Goal: Information Seeking & Learning: Learn about a topic

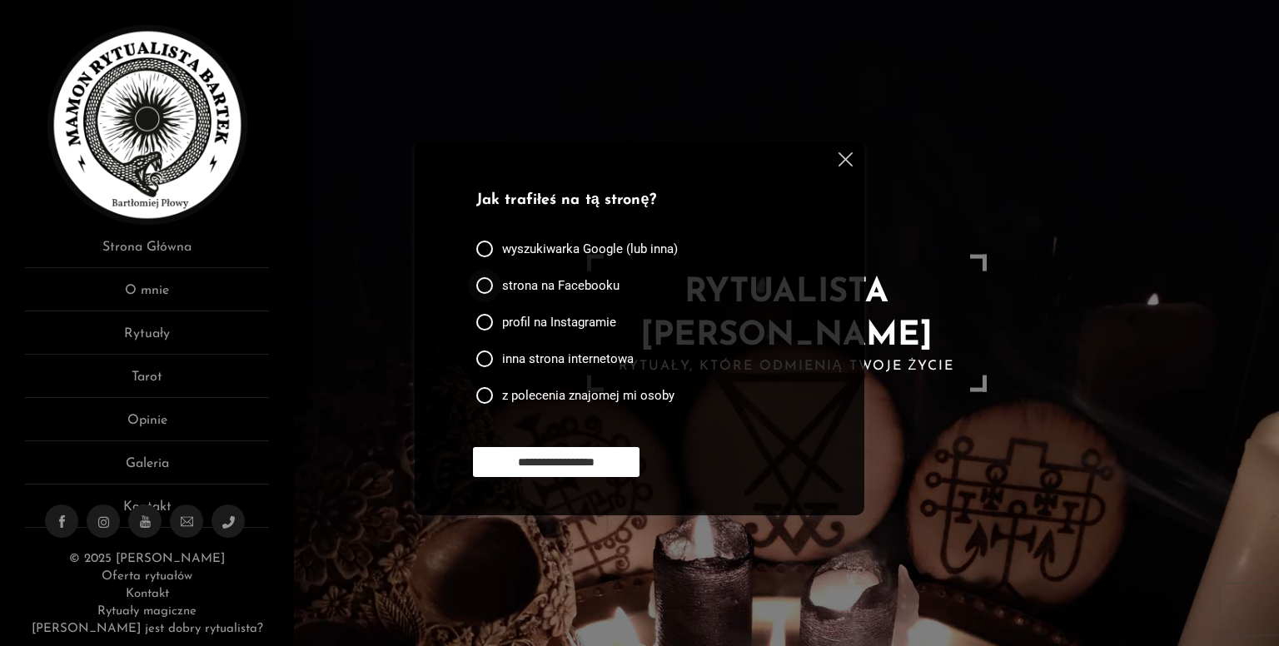
click at [602, 290] on span "strona na Facebooku" at bounding box center [560, 285] width 117 height 17
click at [603, 467] on input "**********" at bounding box center [556, 462] width 166 height 30
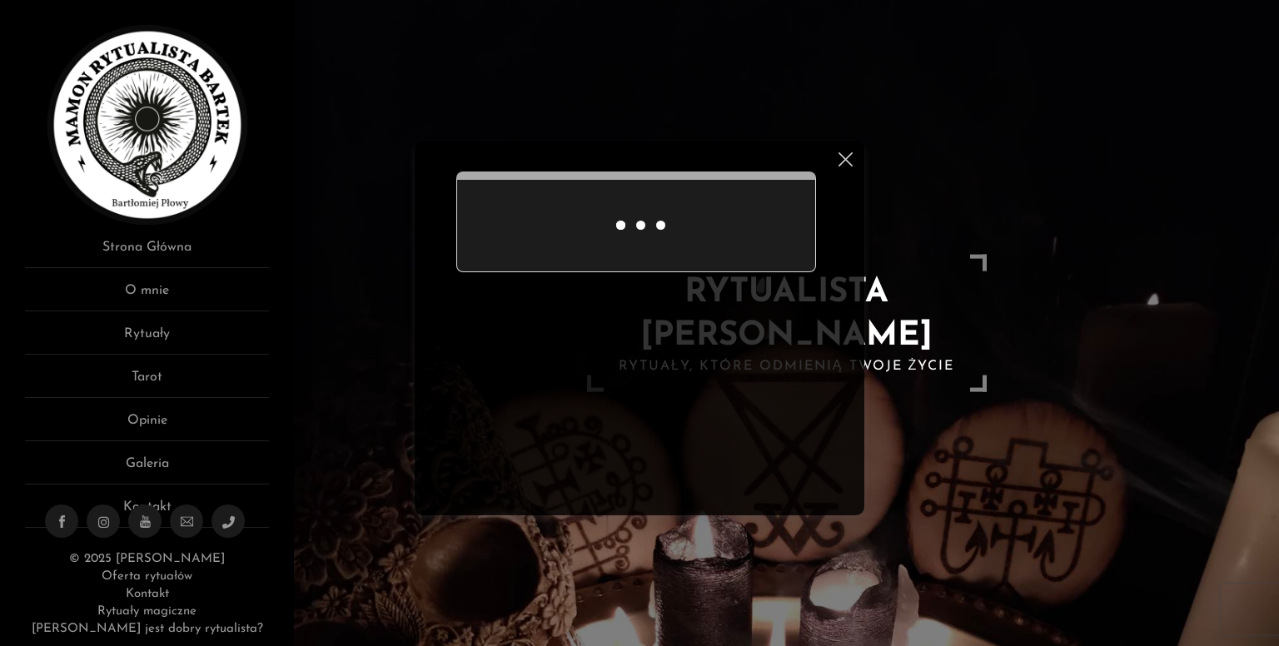
click at [852, 156] on div "Ankieta do użytkowników strony" at bounding box center [639, 328] width 449 height 375
click at [838, 165] on img at bounding box center [845, 159] width 14 height 14
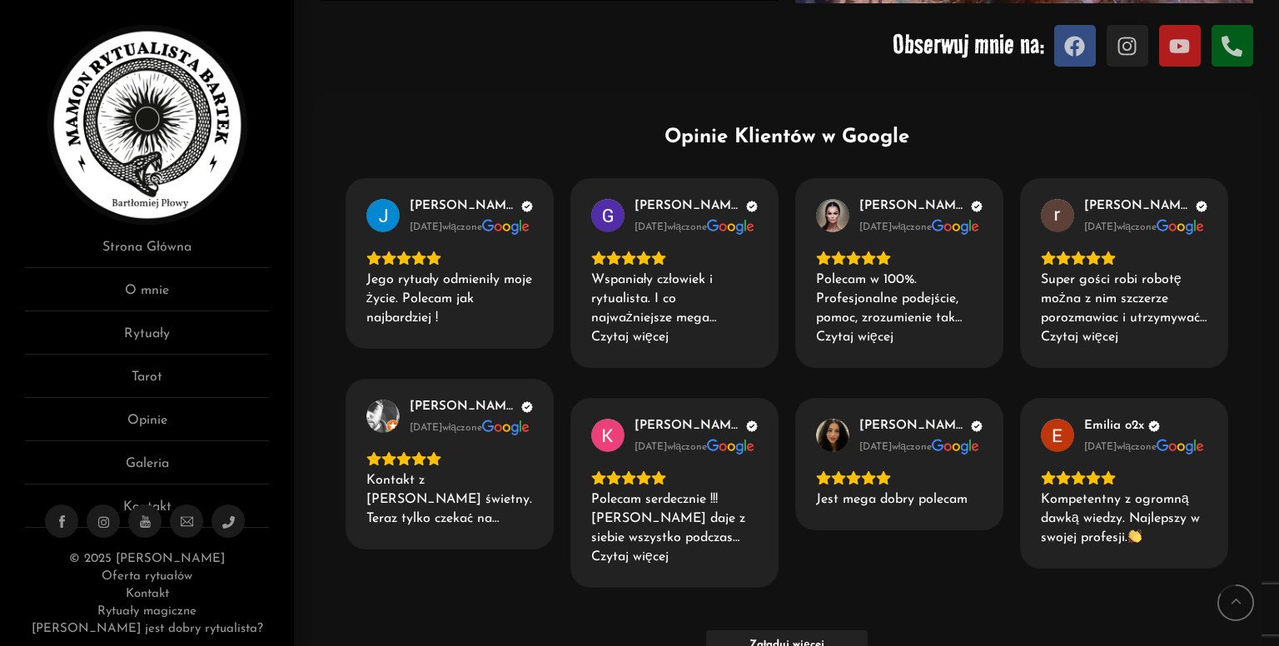
scroll to position [1998, 0]
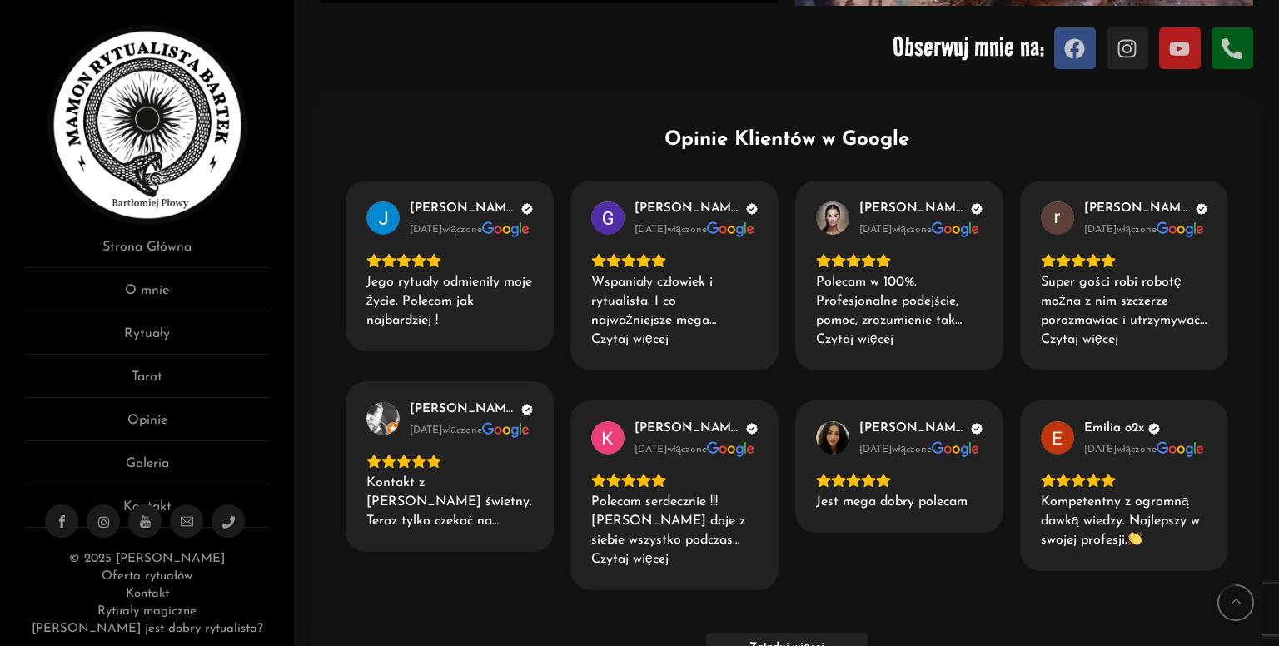
click at [142, 322] on ul "Strona Główna O mnie Rytuały Tarot Opinie Galeria Kontakt" at bounding box center [147, 382] width 244 height 291
click at [132, 340] on link "Rytuały" at bounding box center [147, 339] width 244 height 31
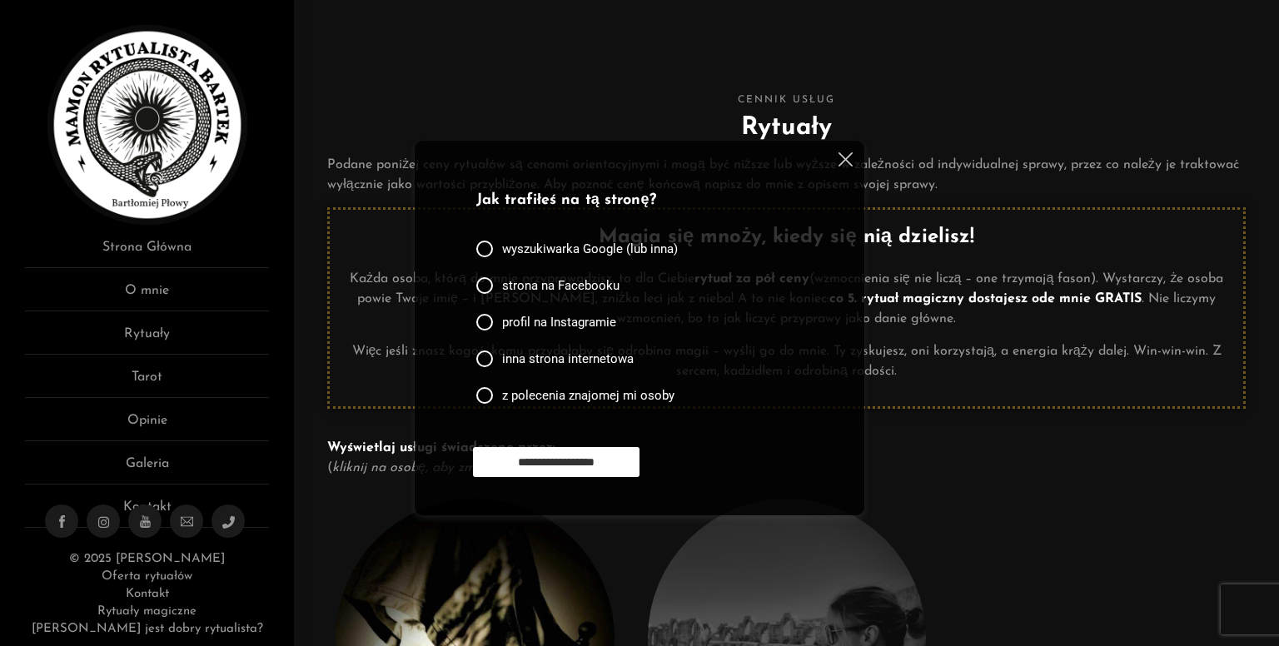
click at [843, 161] on img at bounding box center [845, 159] width 14 height 14
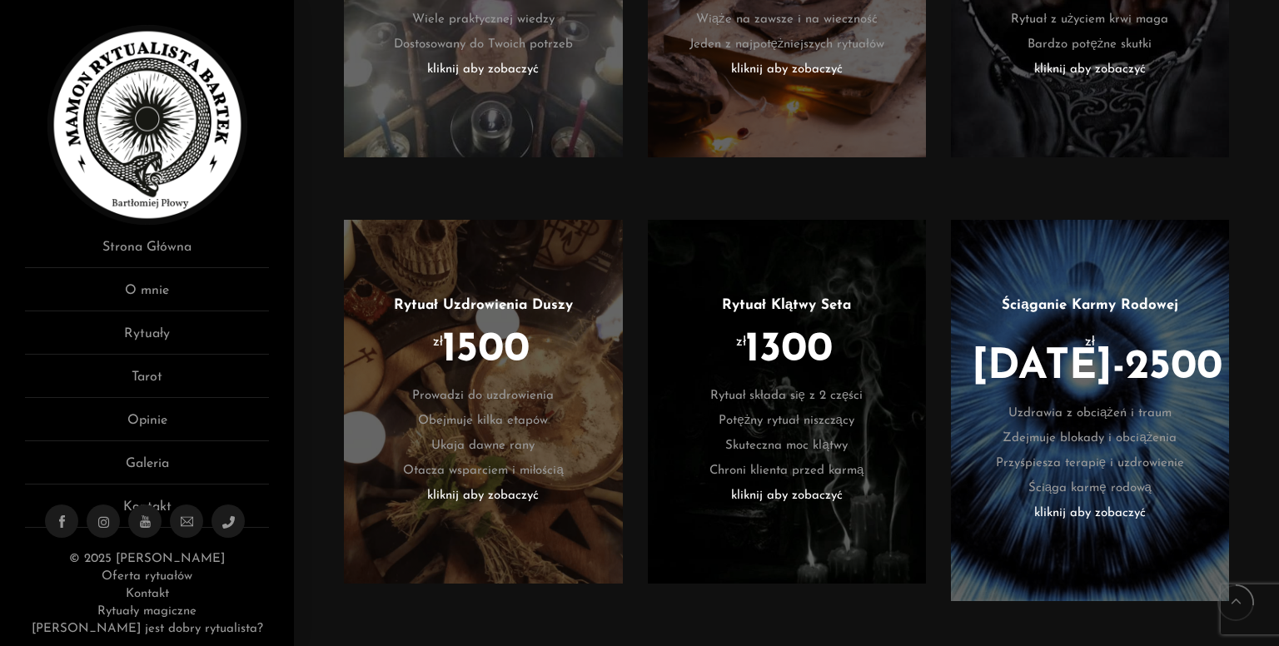
scroll to position [1665, 0]
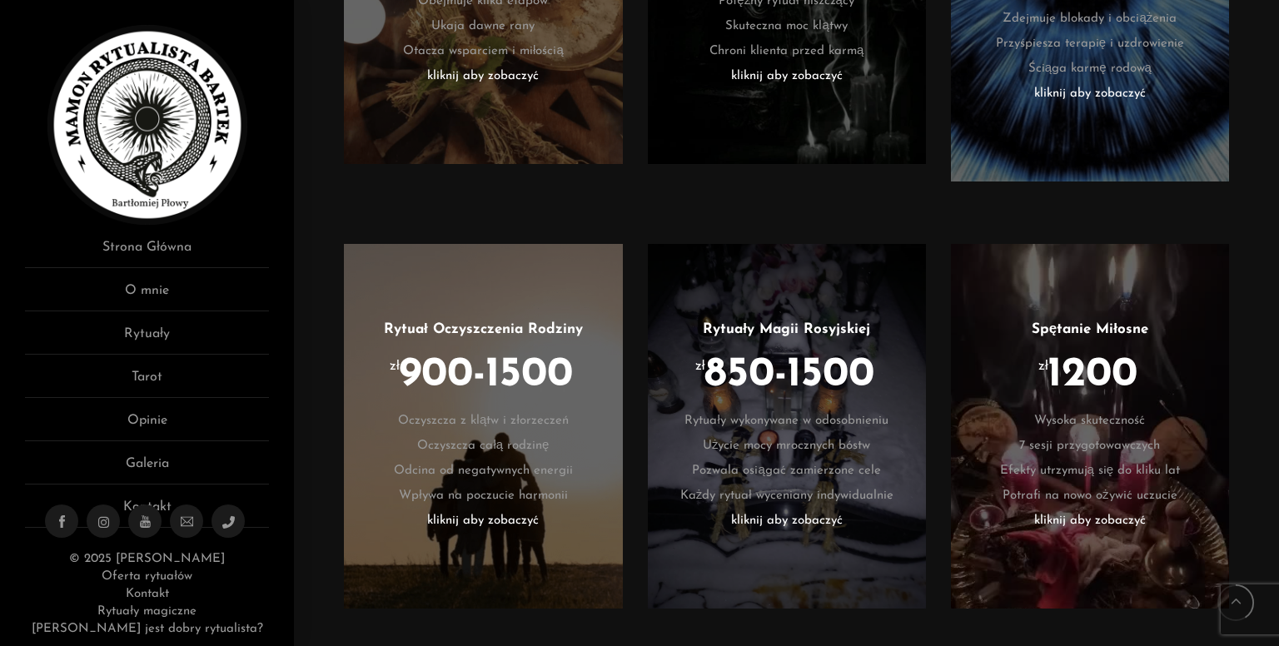
click at [827, 509] on li "kliknij aby zobaczyć" at bounding box center [787, 521] width 228 height 25
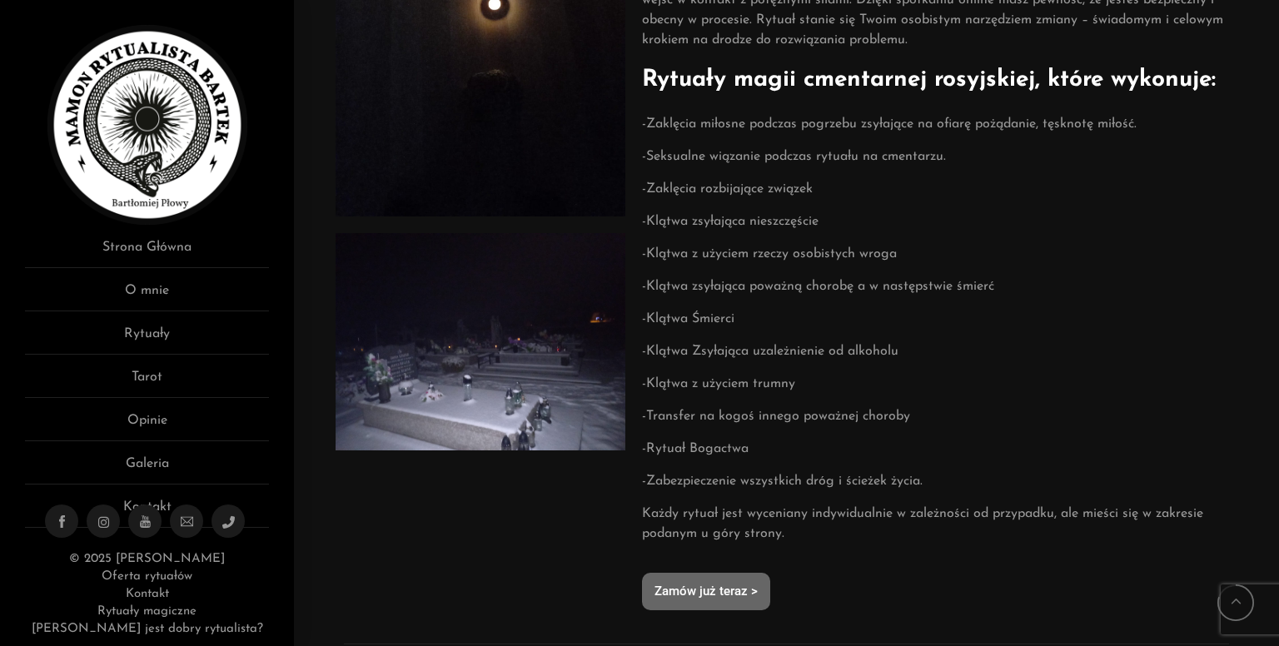
scroll to position [1110, 0]
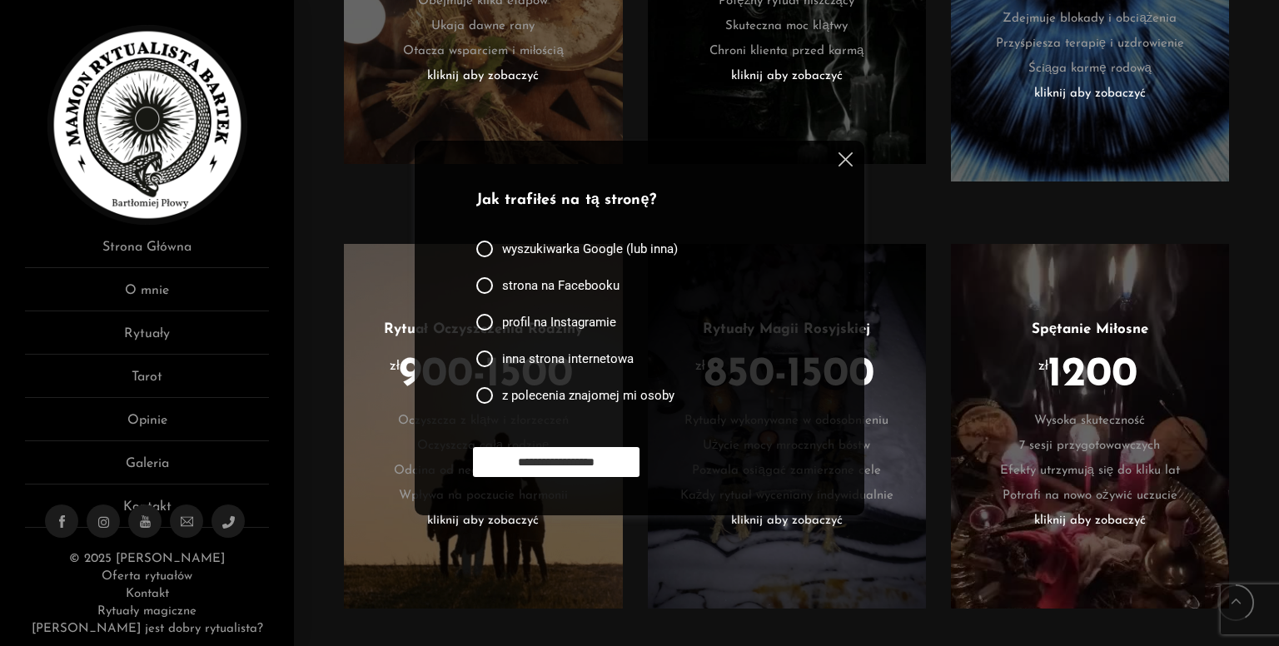
click at [842, 158] on img at bounding box center [845, 159] width 14 height 14
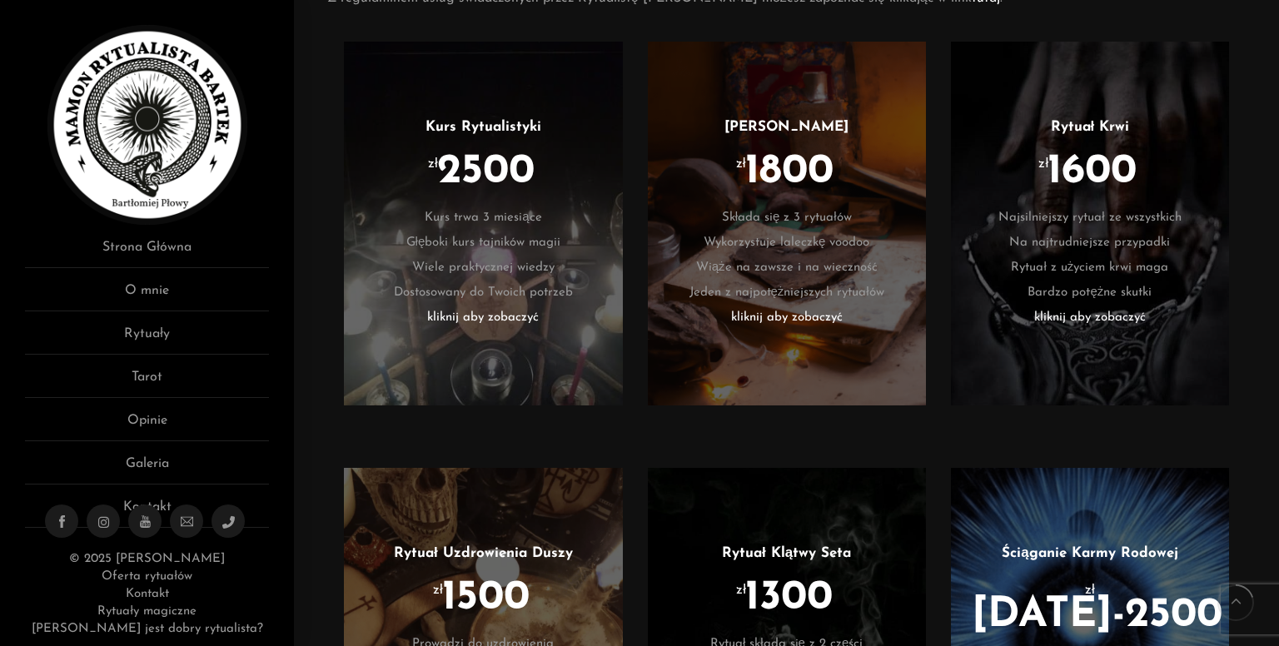
scroll to position [999, 0]
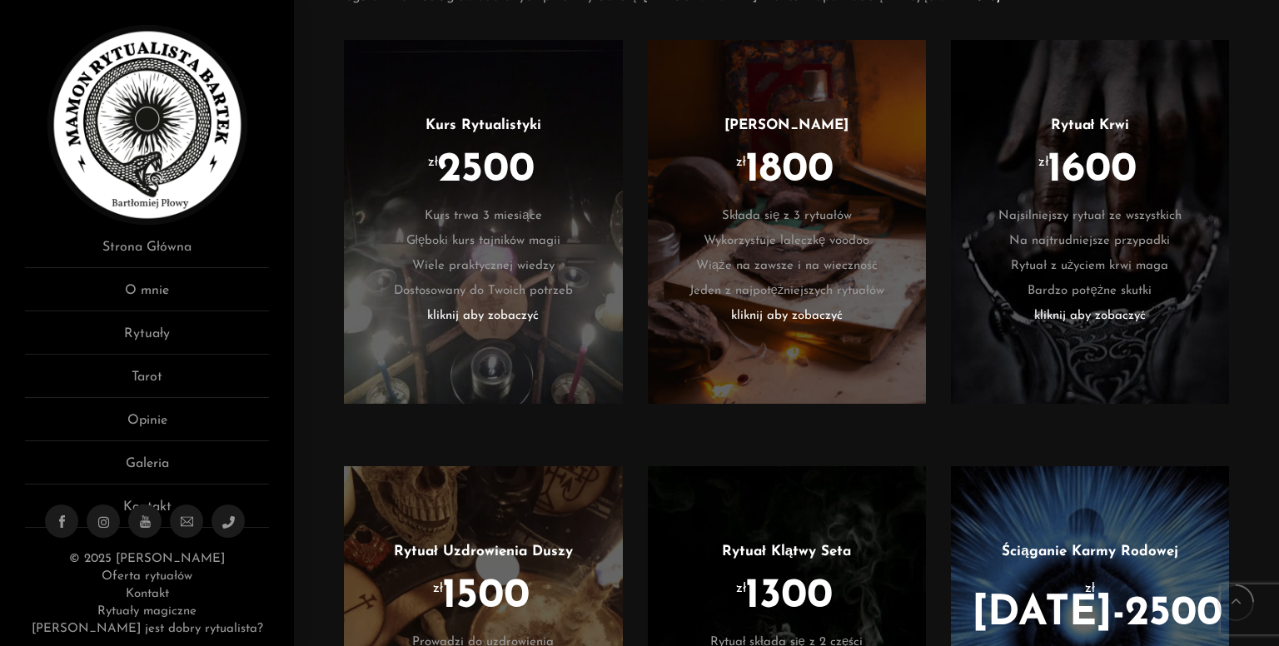
click at [450, 316] on li "kliknij aby zobaczyć" at bounding box center [483, 316] width 228 height 25
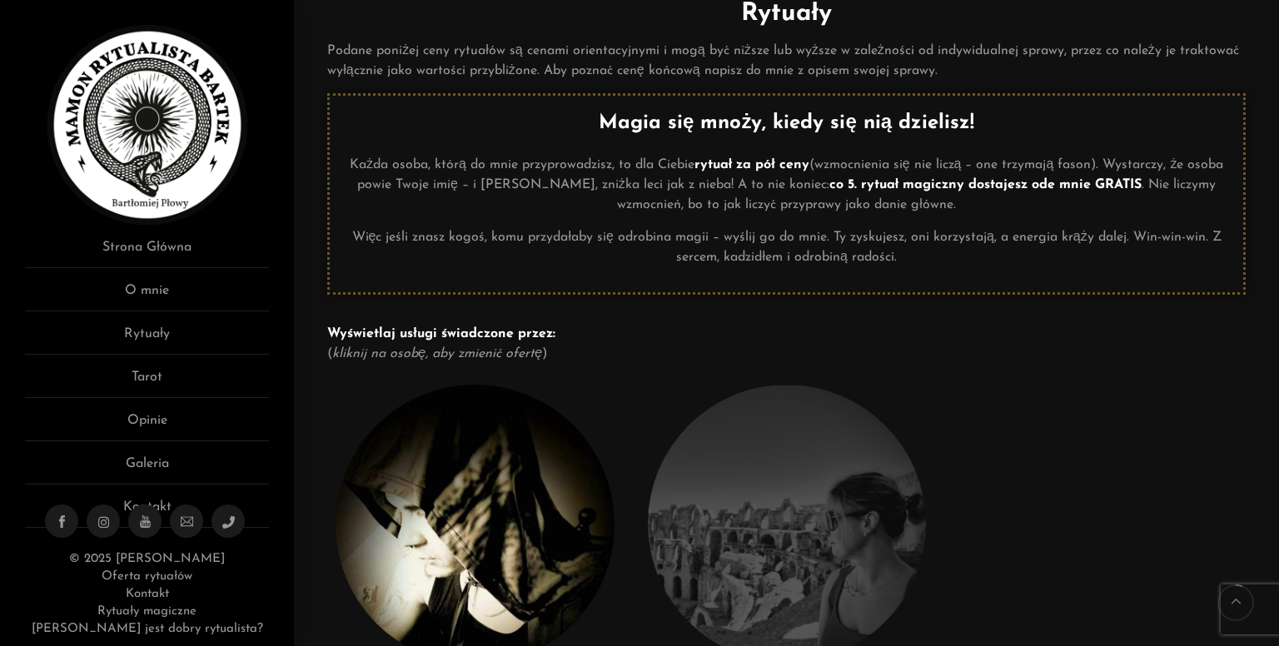
scroll to position [111, 0]
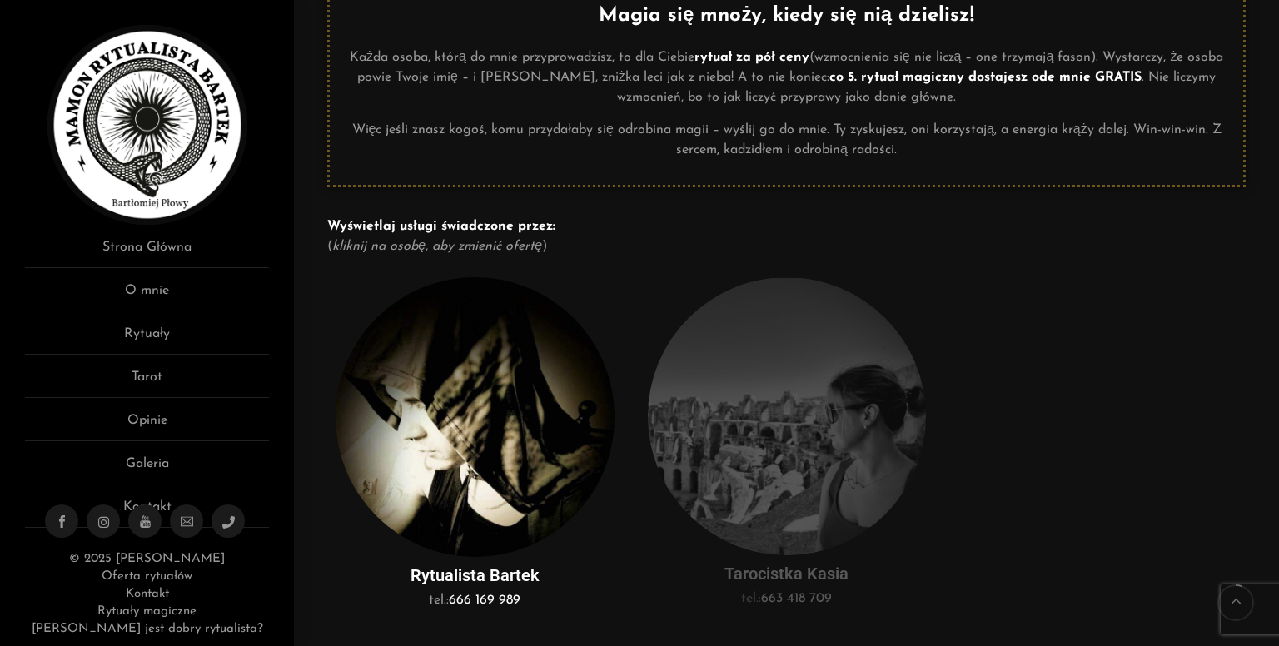
click at [893, 376] on img at bounding box center [787, 416] width 278 height 278
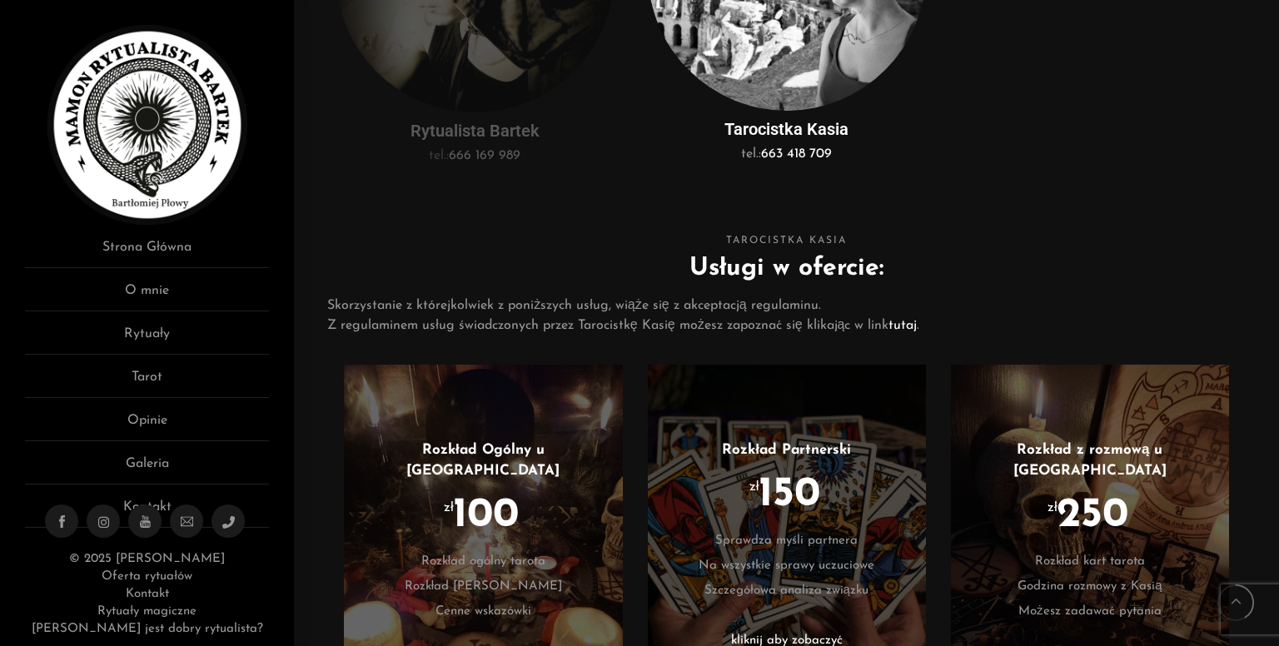
scroll to position [333, 0]
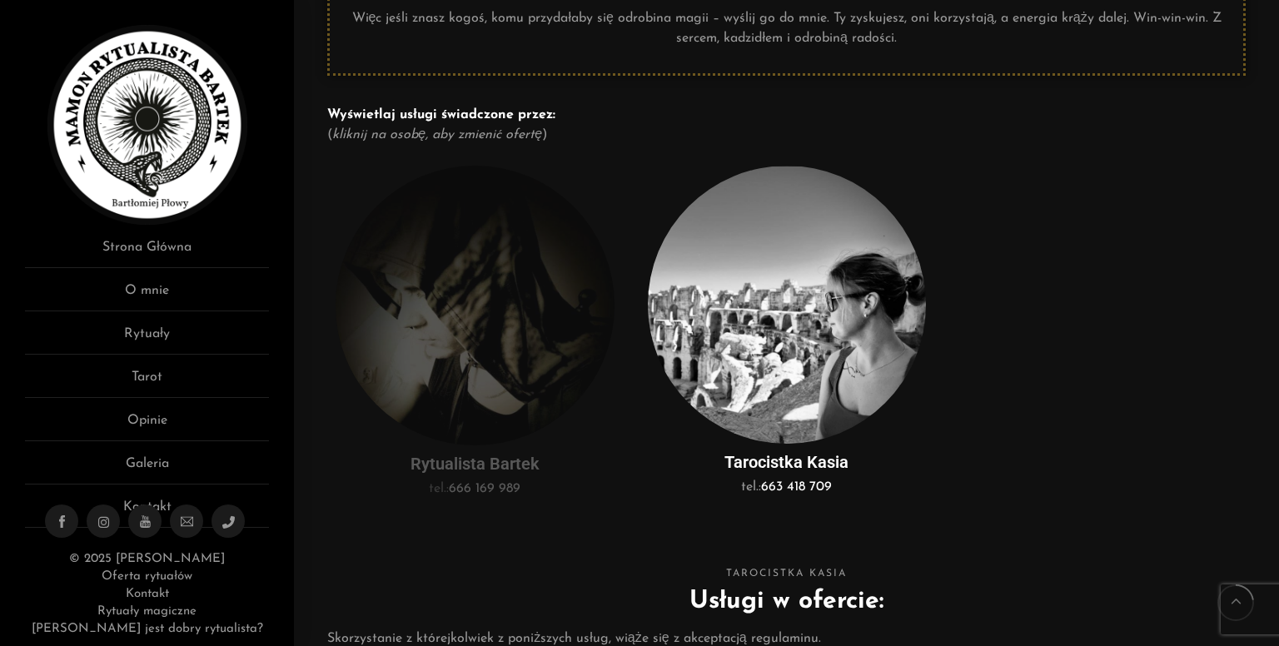
click at [477, 297] on img at bounding box center [474, 306] width 278 height 280
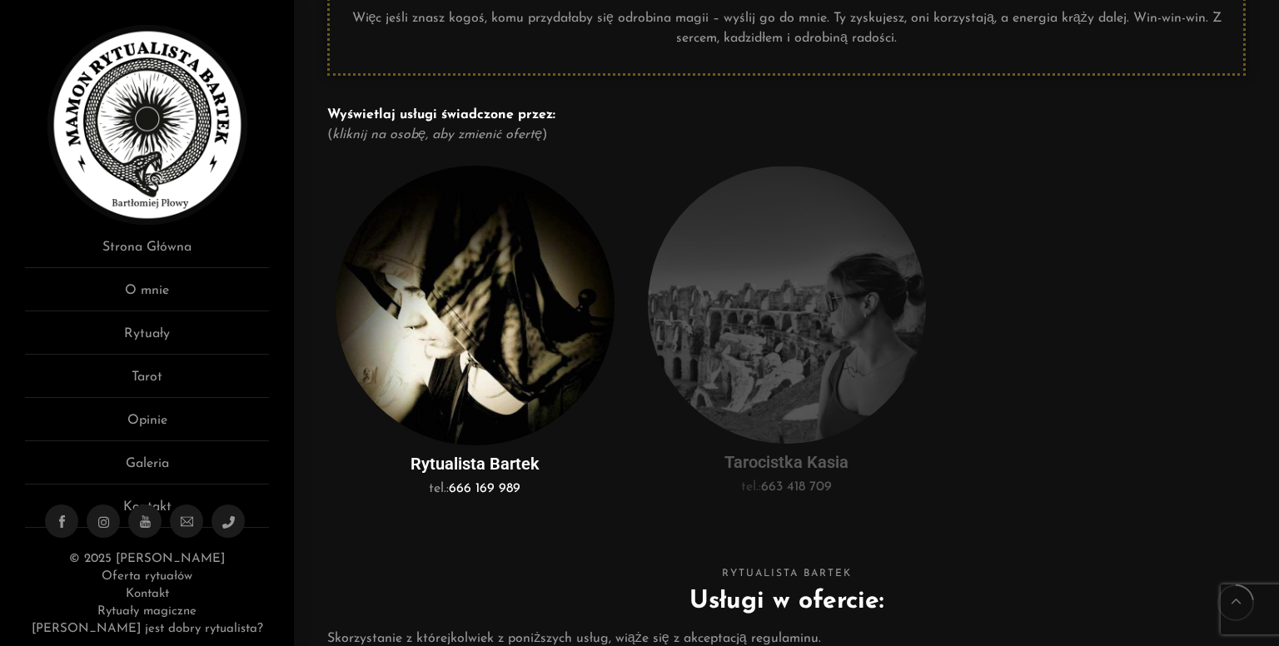
click at [748, 280] on img at bounding box center [787, 305] width 278 height 278
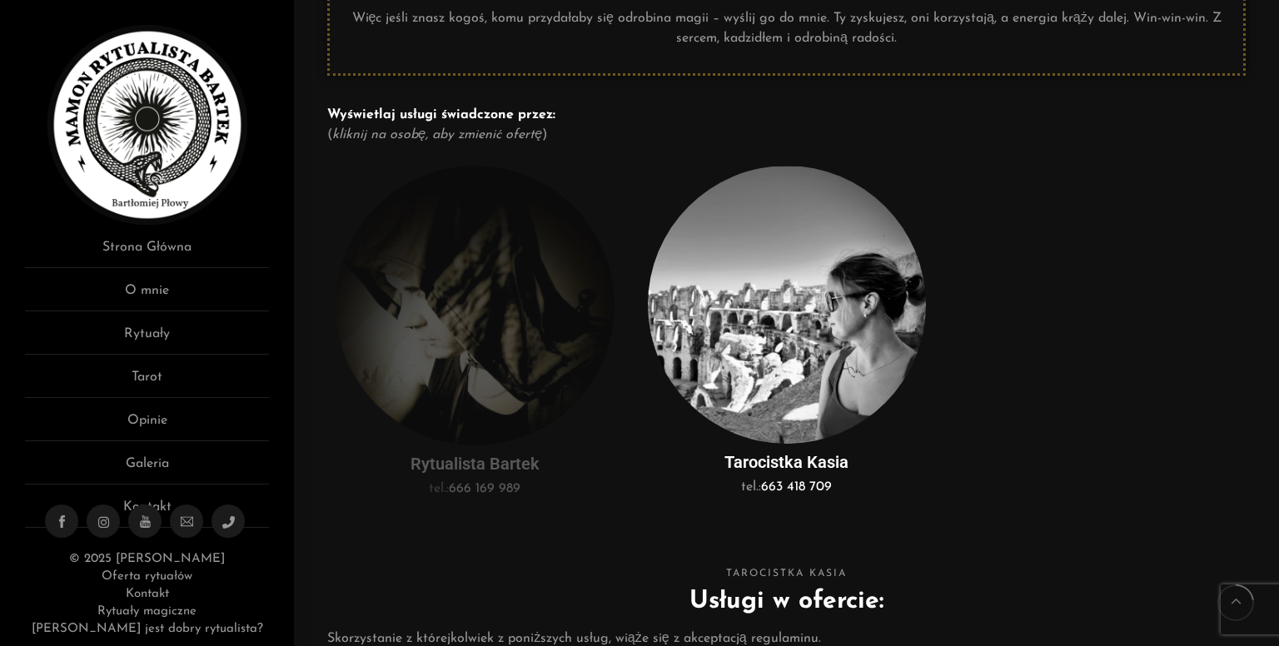
click at [409, 317] on img at bounding box center [474, 306] width 278 height 280
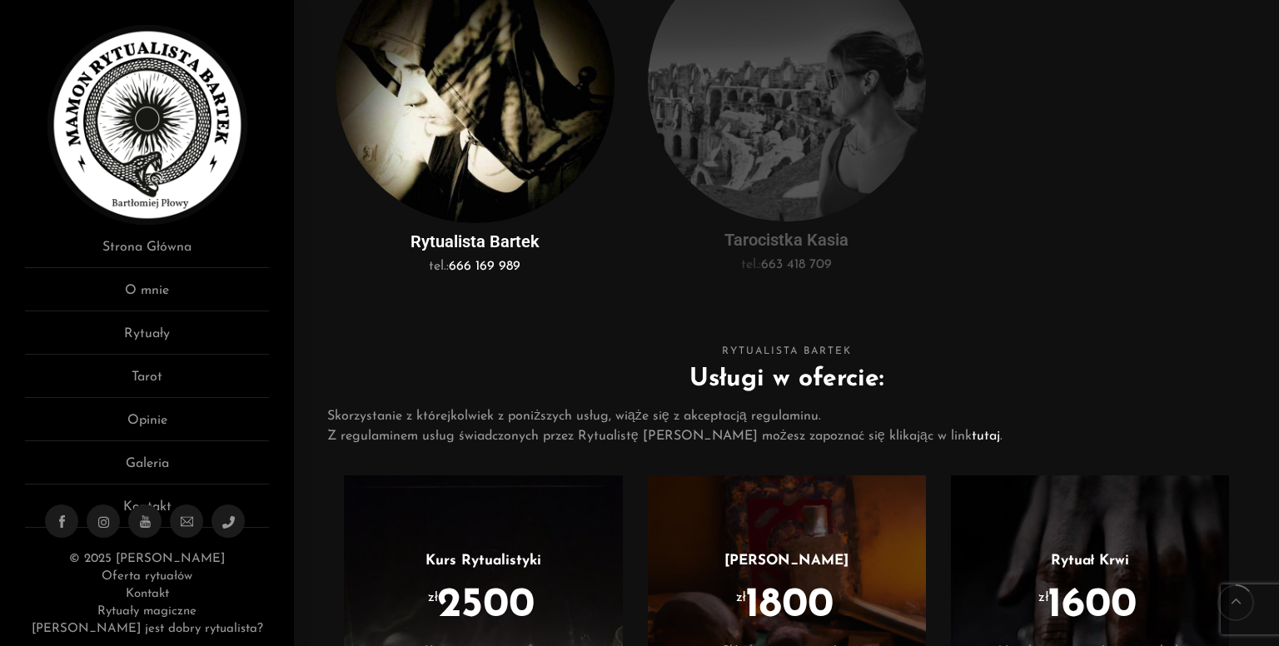
scroll to position [554, 0]
click at [750, 150] on img at bounding box center [787, 83] width 278 height 278
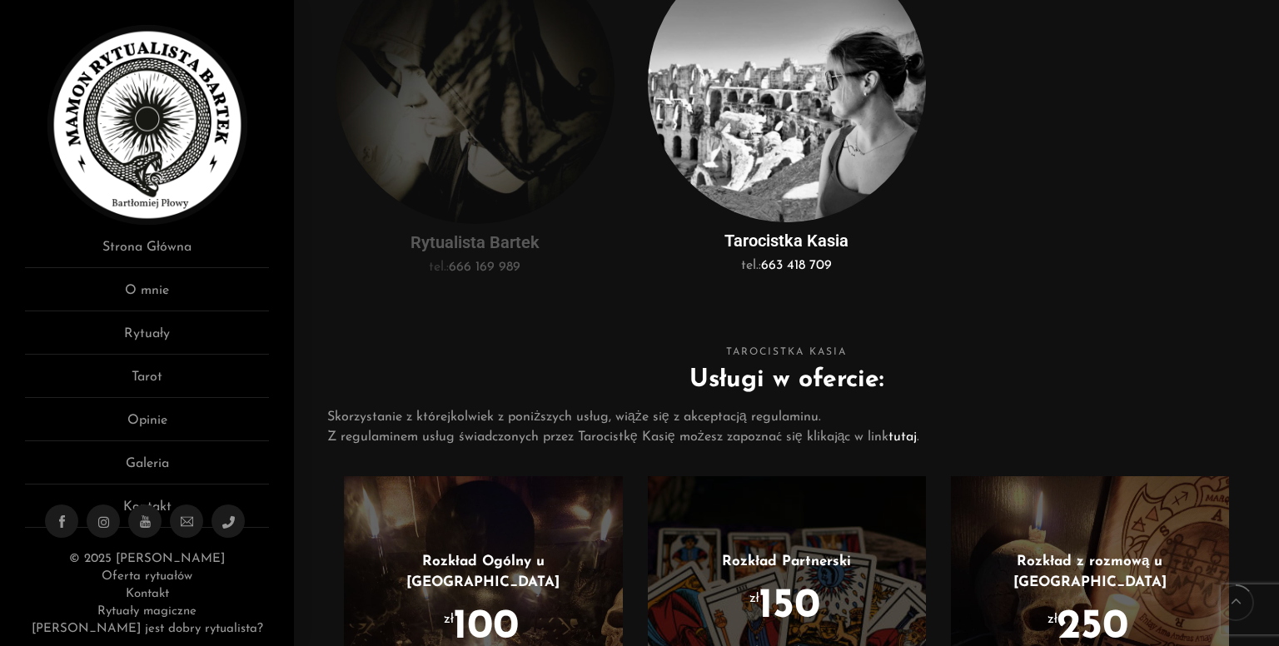
click at [520, 157] on img at bounding box center [474, 84] width 278 height 280
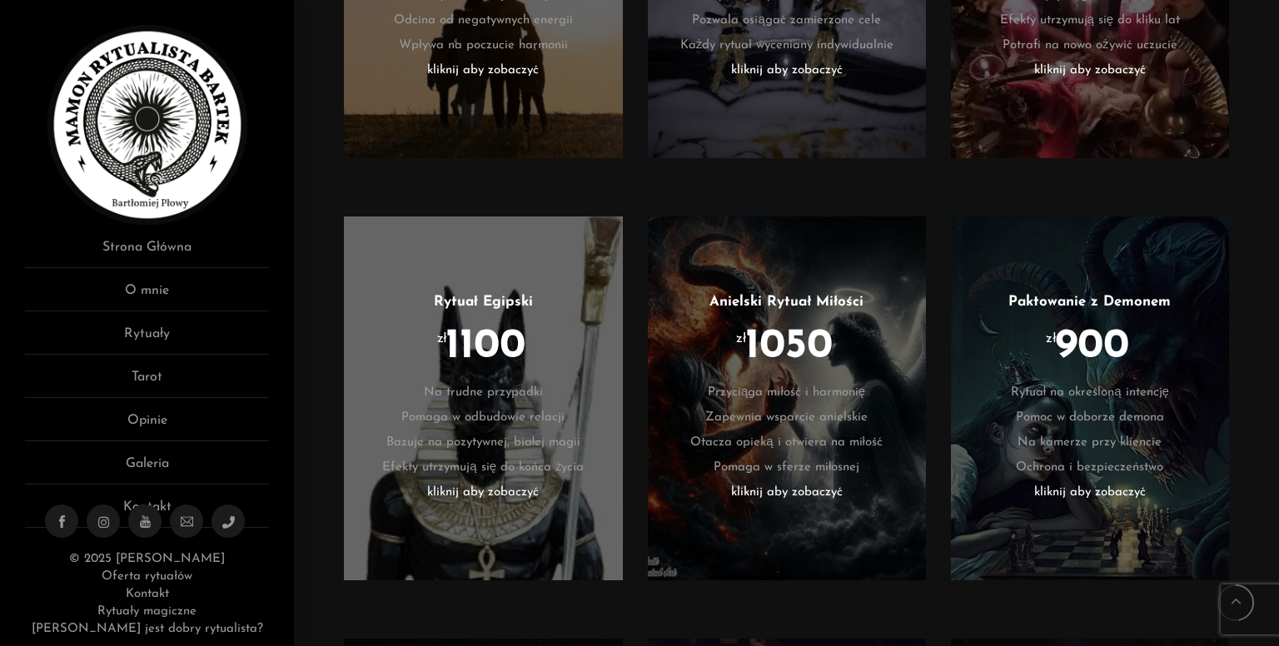
scroll to position [2108, 0]
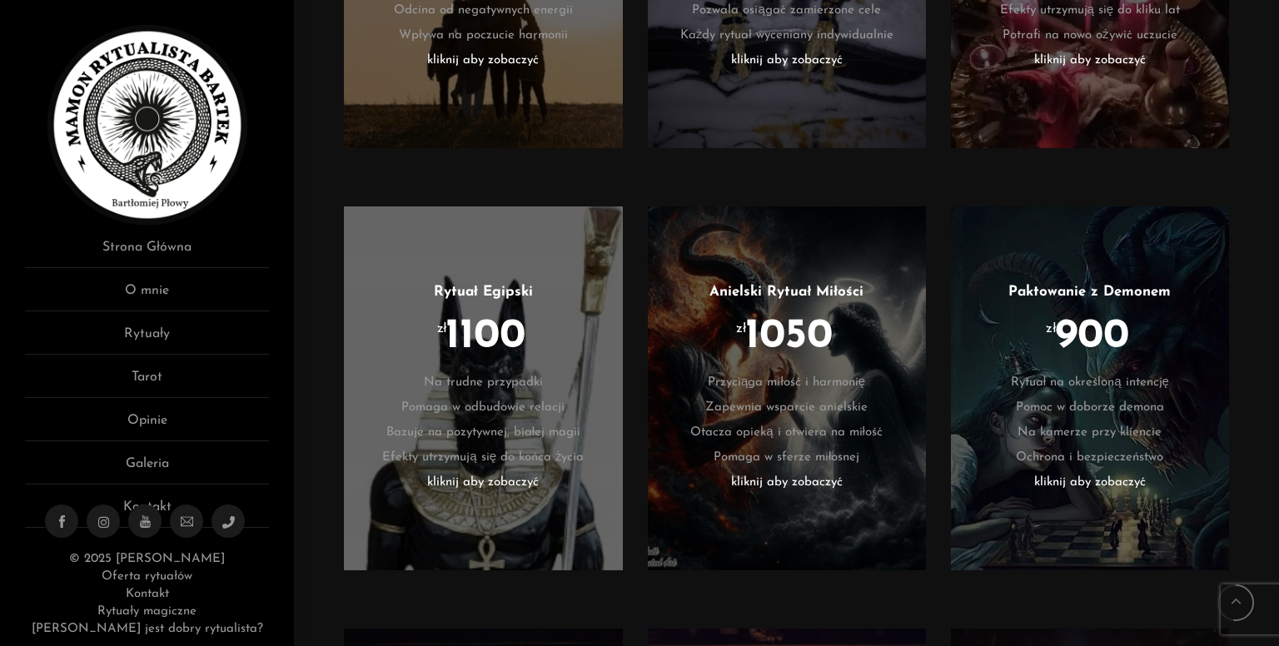
click at [1110, 470] on li "kliknij aby zobaczyć" at bounding box center [1090, 482] width 228 height 25
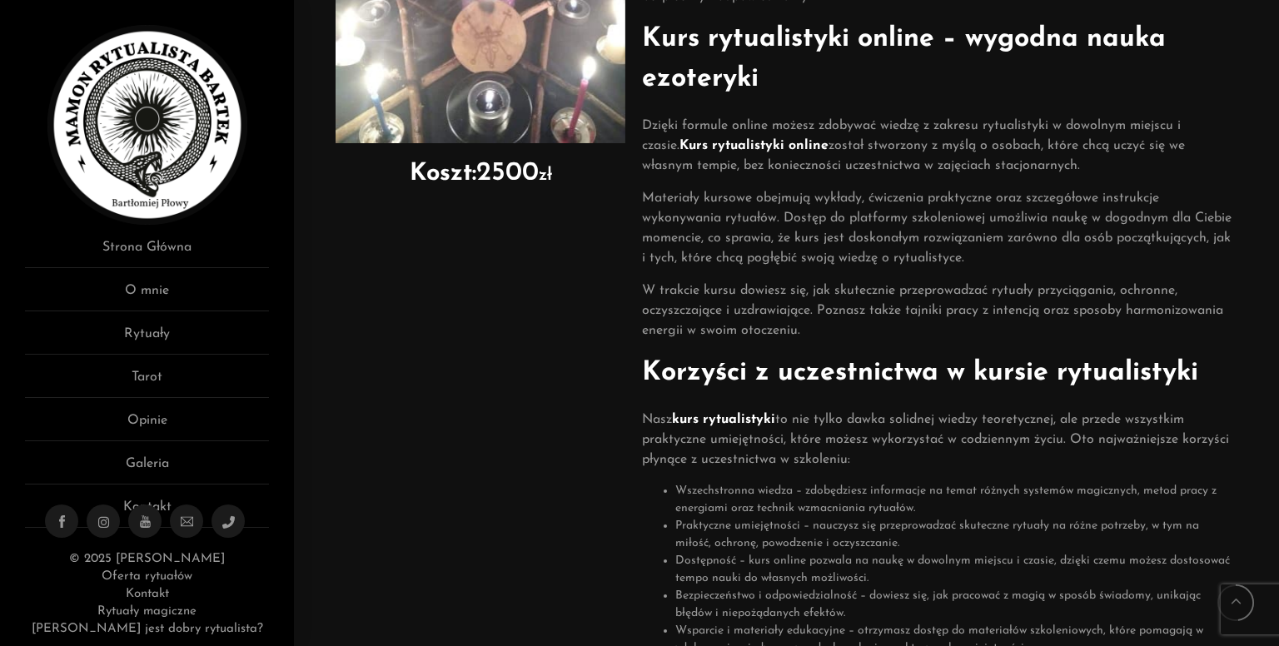
scroll to position [444, 0]
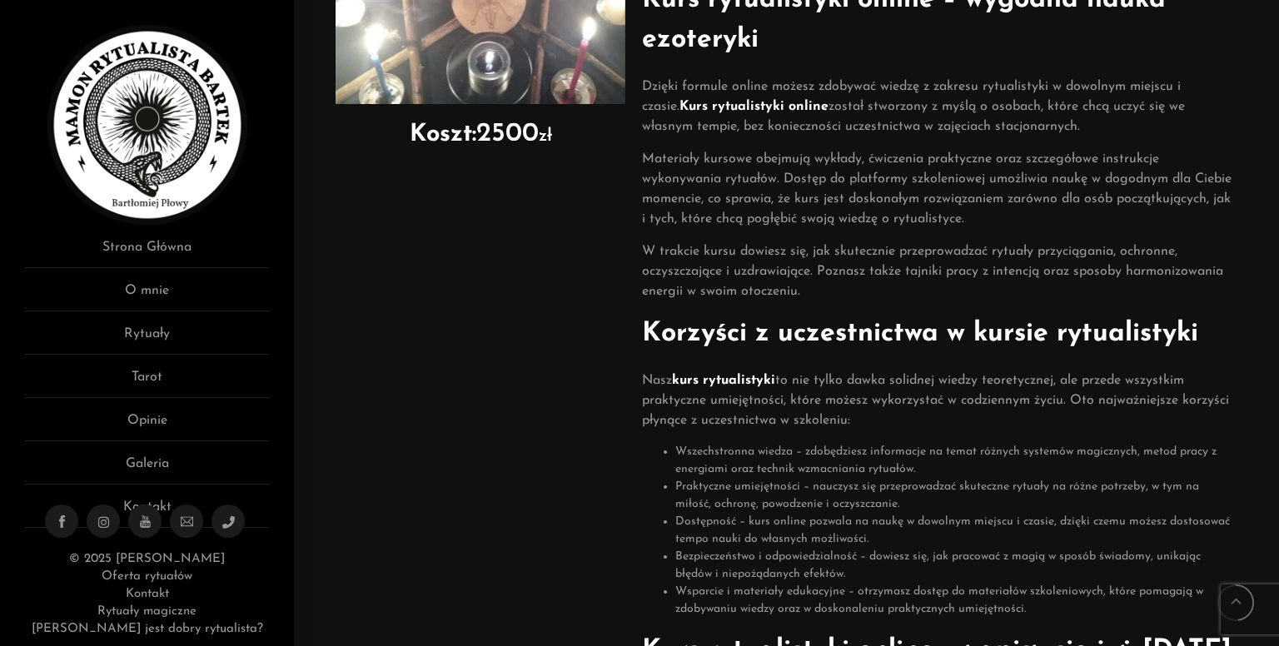
drag, startPoint x: 678, startPoint y: 267, endPoint x: 589, endPoint y: 326, distance: 106.2
click at [589, 326] on div "Koszt: 2500 zł" at bounding box center [480, 302] width 306 height 1185
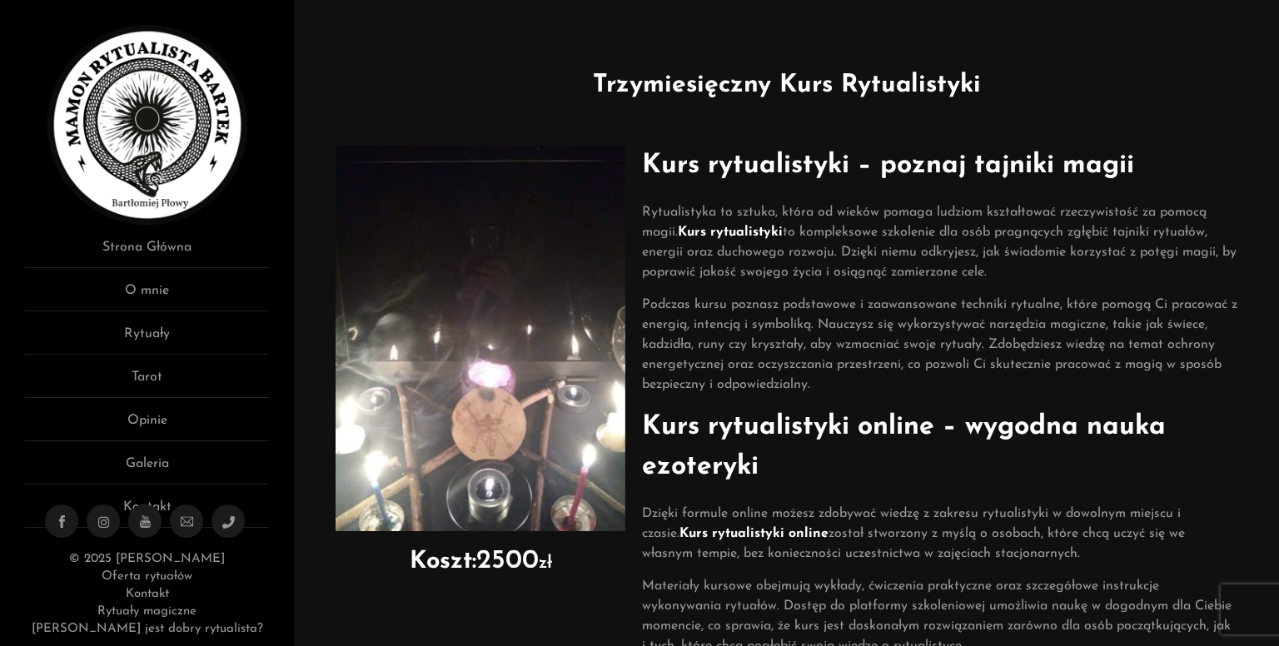
scroll to position [0, 0]
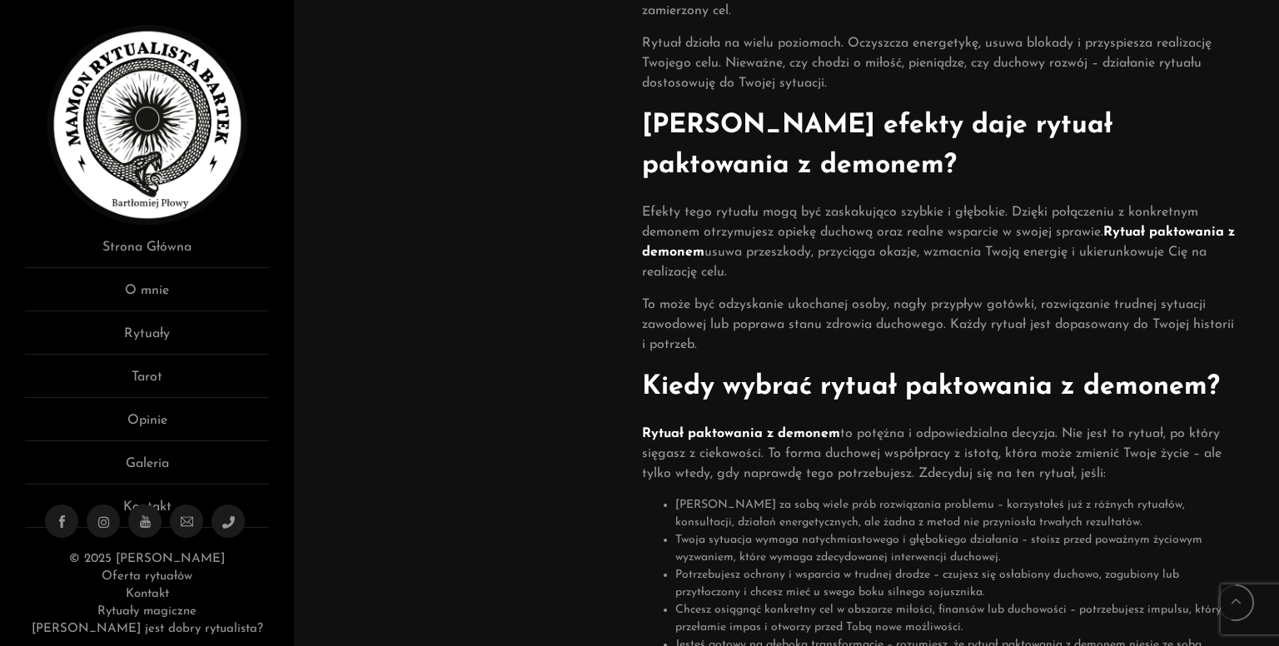
scroll to position [513, 0]
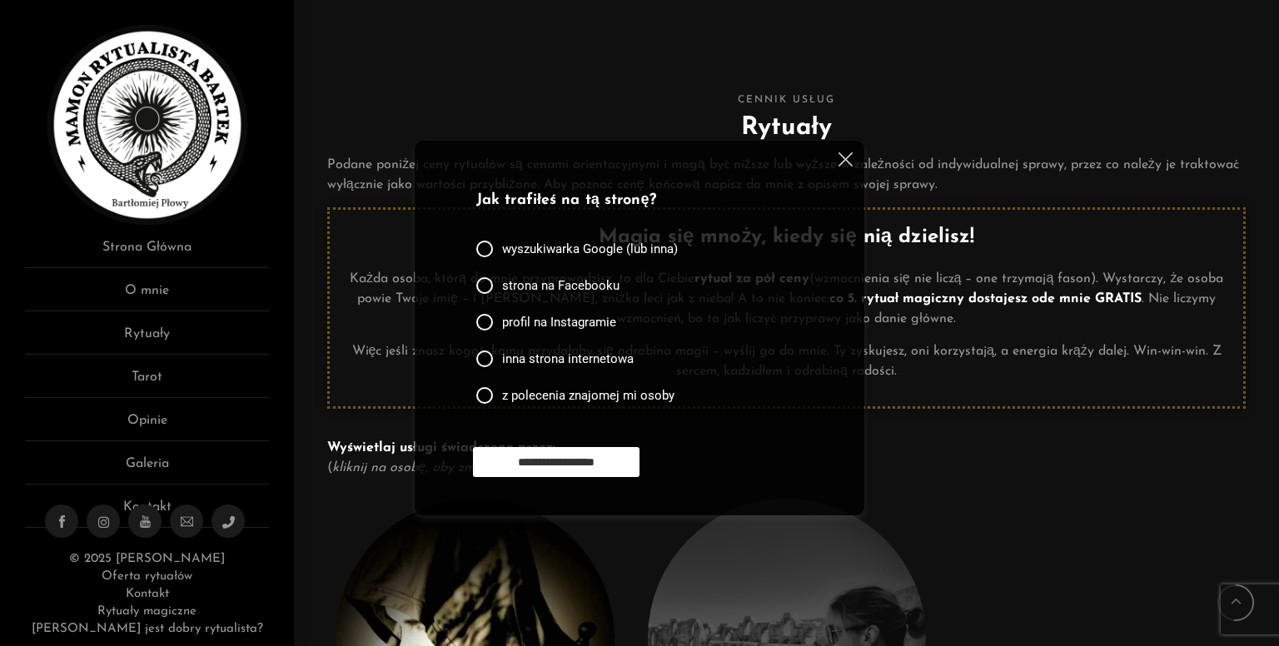
scroll to position [2108, 0]
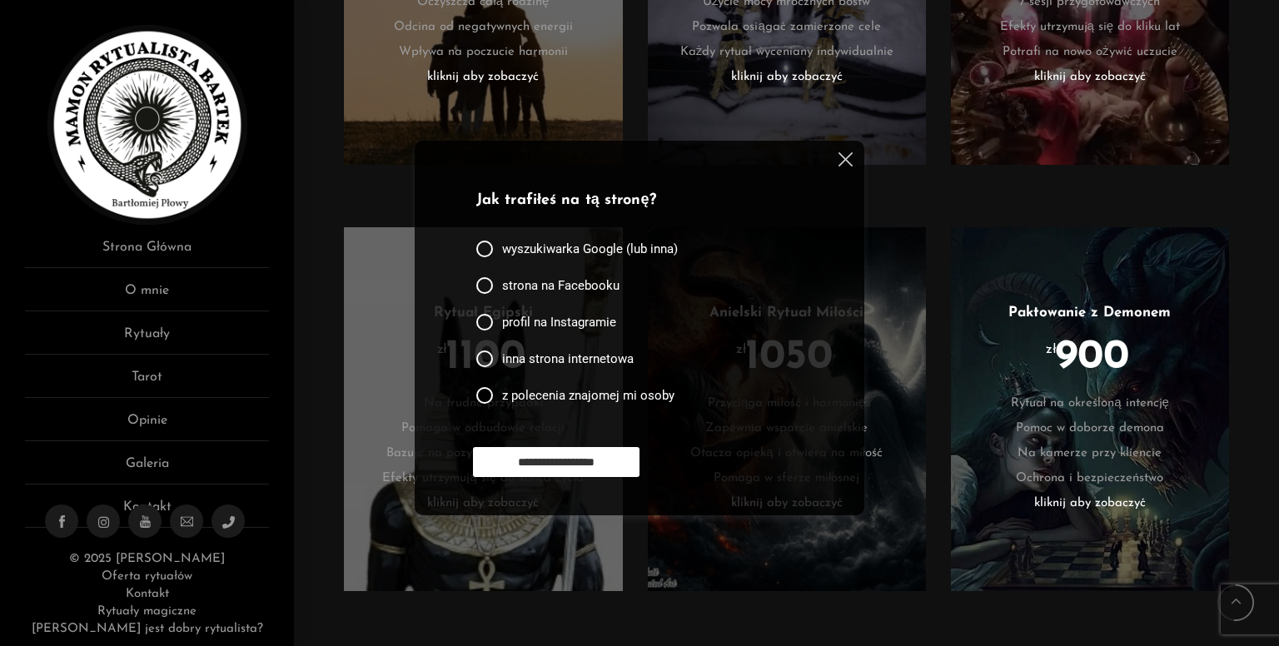
click at [850, 165] on img at bounding box center [845, 159] width 14 height 14
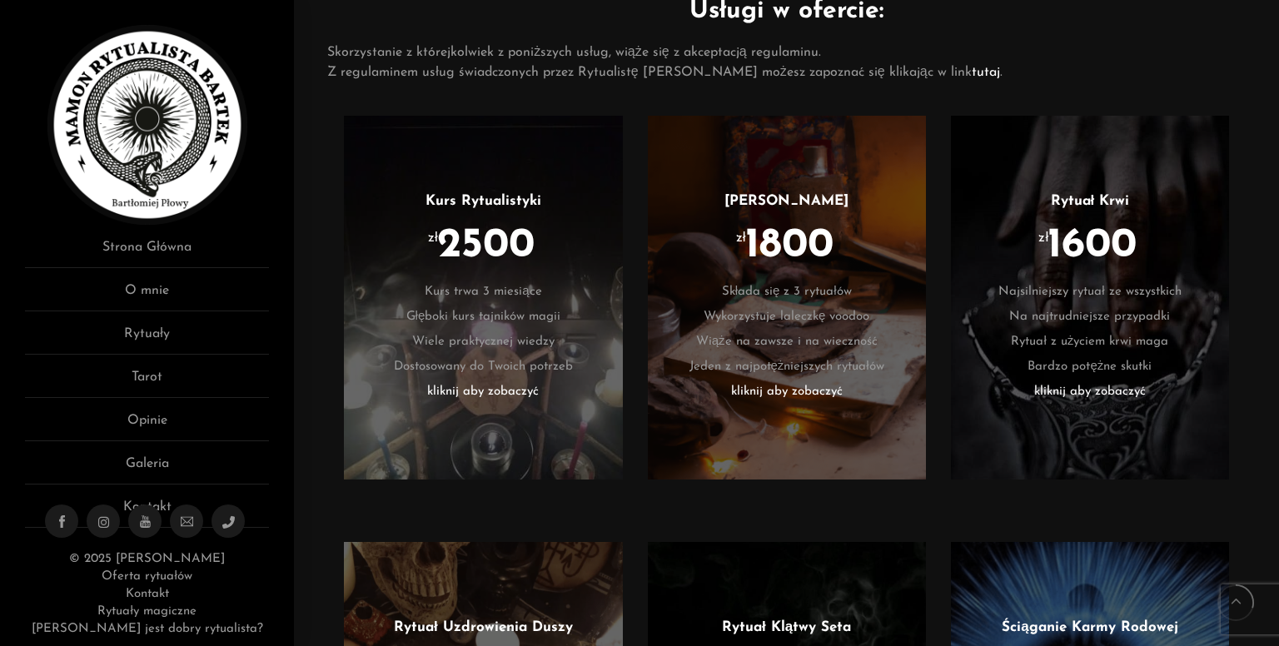
scroll to position [888, 0]
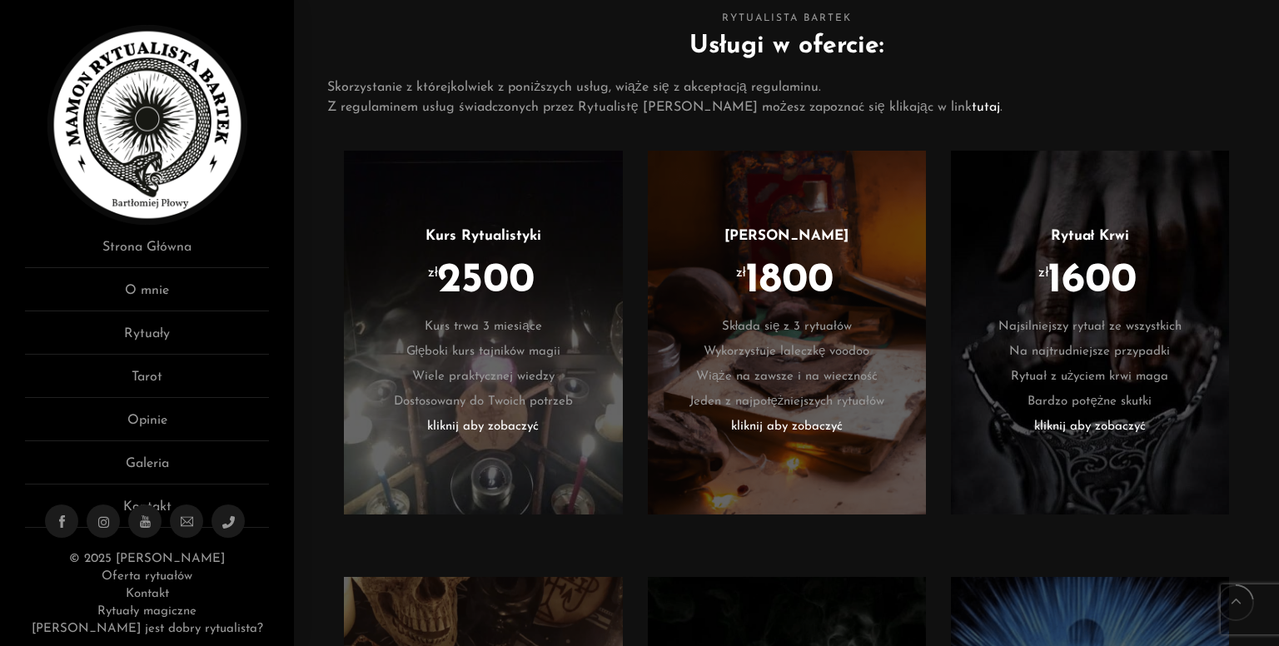
click at [837, 343] on li "Wykorzystuje laleczkę voodoo" at bounding box center [787, 352] width 228 height 25
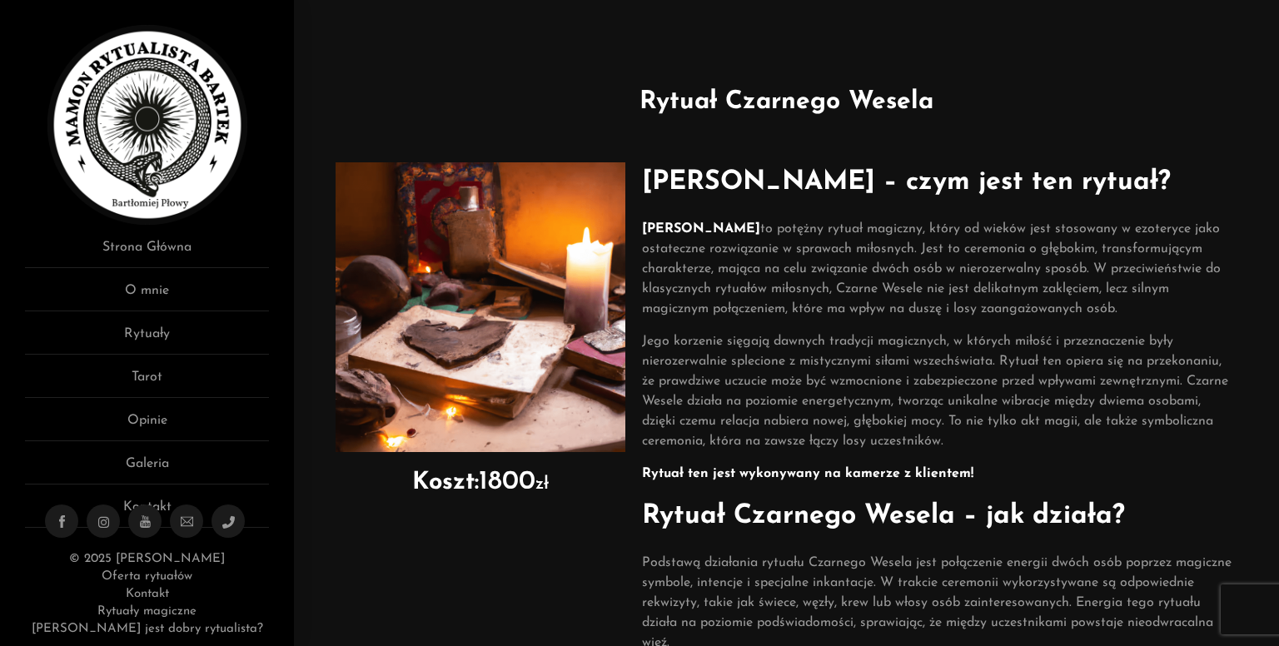
click at [196, 56] on img at bounding box center [147, 125] width 200 height 200
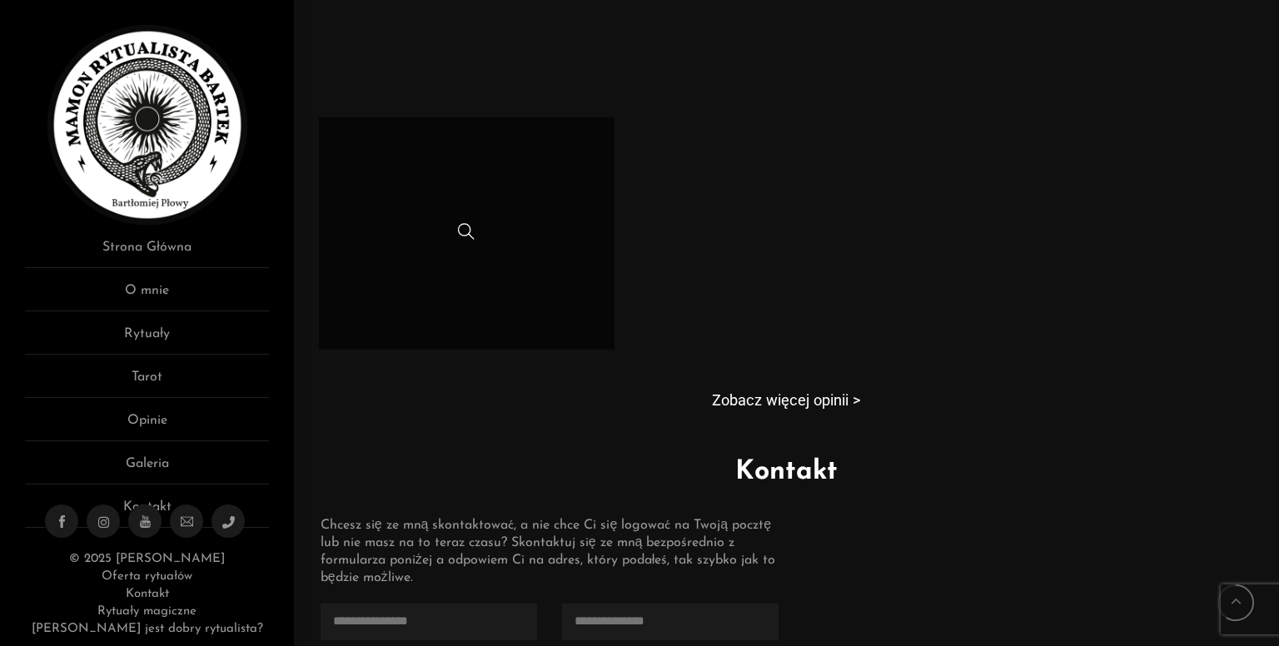
scroll to position [1110, 0]
